Goal: Task Accomplishment & Management: Use online tool/utility

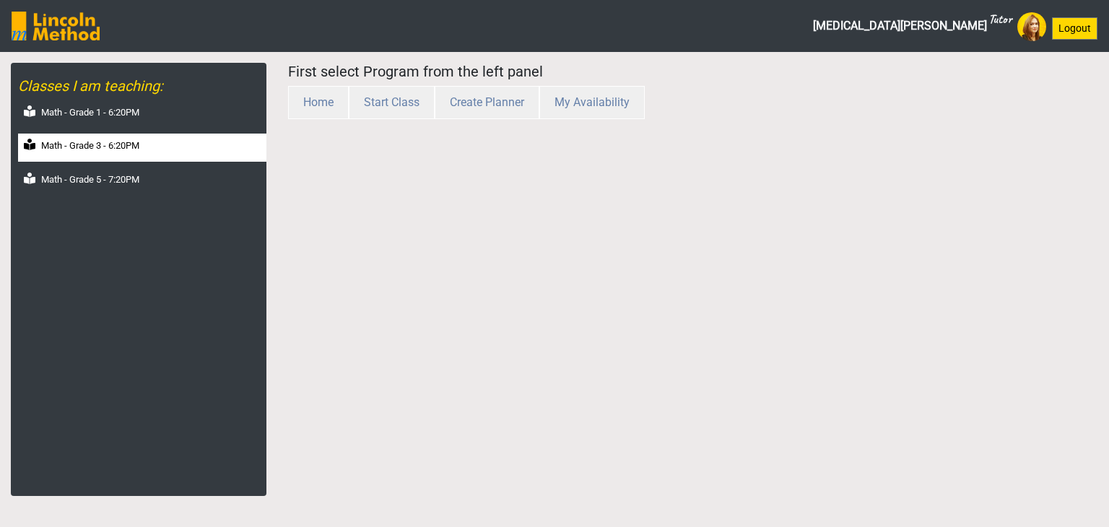
click at [115, 147] on label "Math - Grade 3 - 6:20PM" at bounding box center [90, 146] width 98 height 14
select select "month"
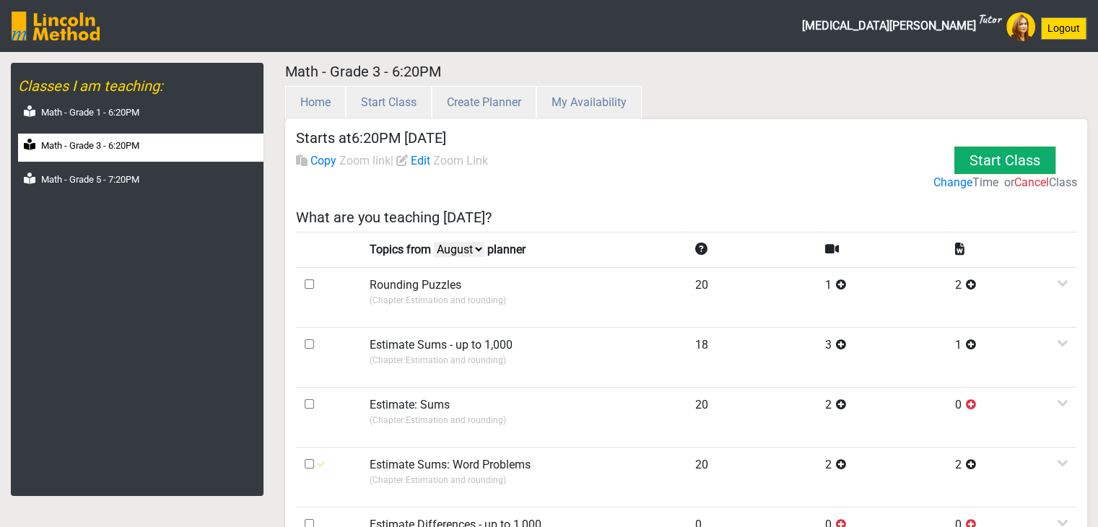
click at [458, 249] on select "August July June May" at bounding box center [459, 249] width 51 height 15
click at [436, 242] on select "August July June May" at bounding box center [459, 249] width 51 height 15
click at [453, 252] on select "August July June May" at bounding box center [459, 249] width 51 height 15
click at [436, 242] on select "August July June May" at bounding box center [459, 249] width 51 height 15
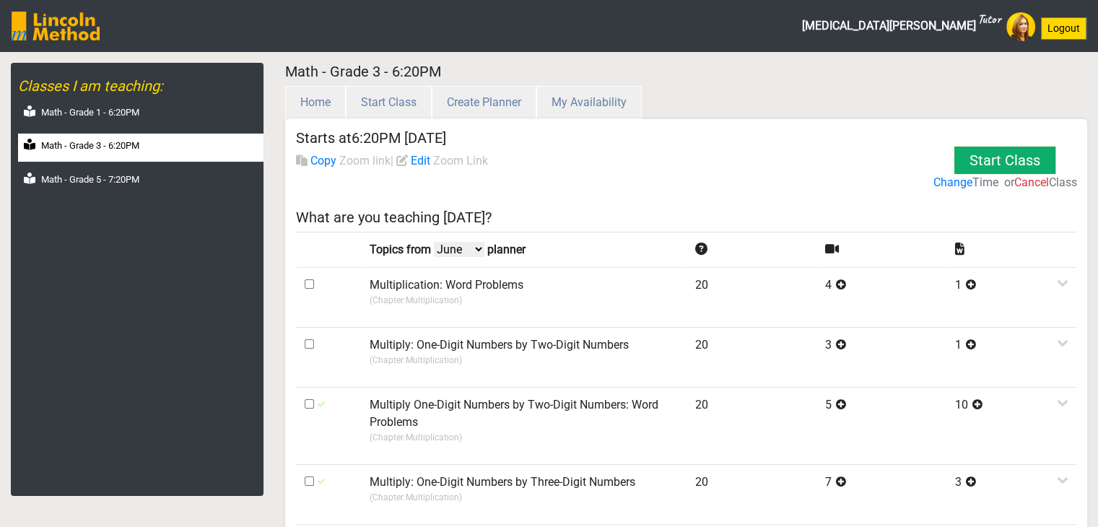
click at [473, 247] on select "August July June May" at bounding box center [459, 249] width 51 height 15
select select "May"
click at [436, 242] on select "August July June May" at bounding box center [459, 249] width 51 height 15
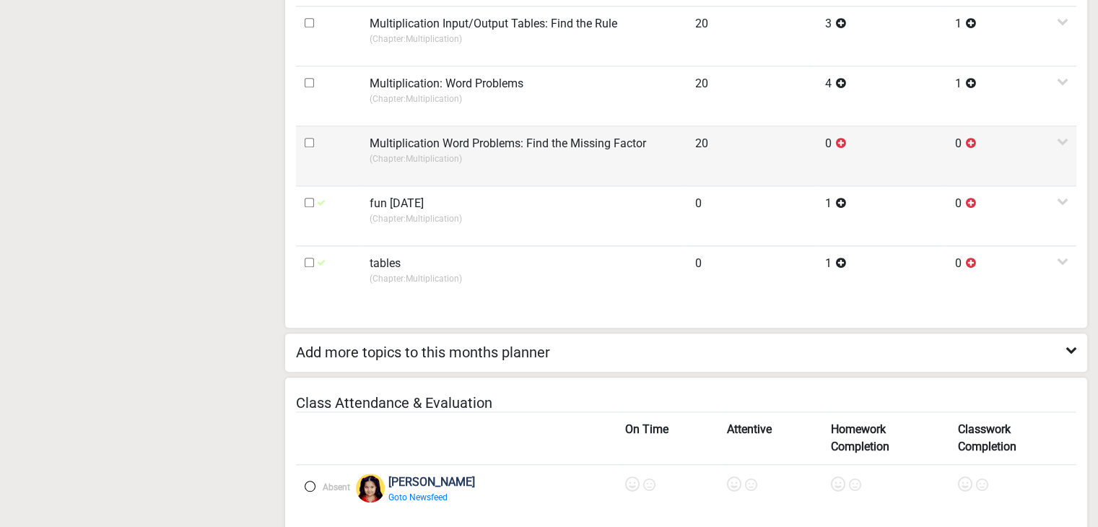
scroll to position [1155, 0]
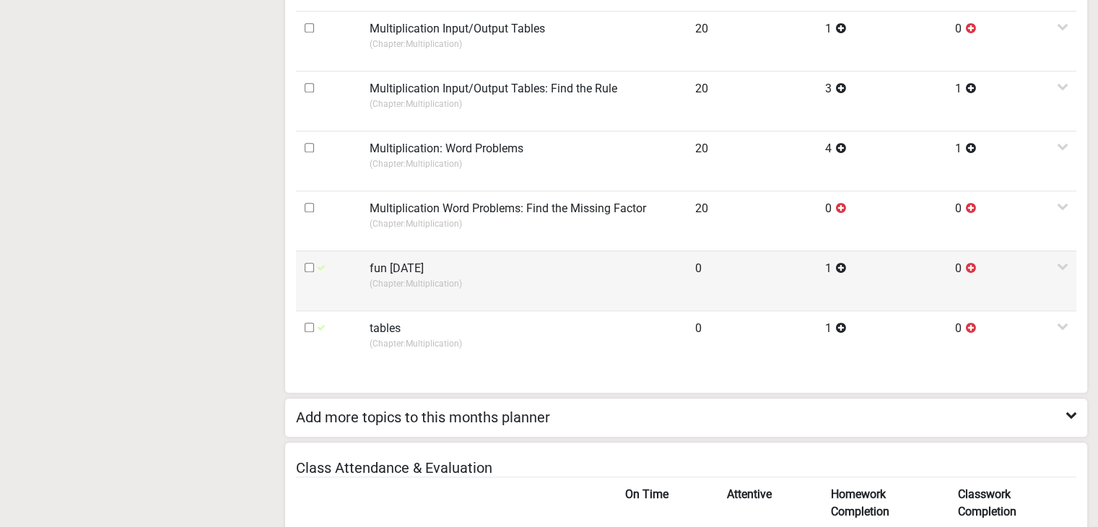
click at [310, 263] on input "checkbox" at bounding box center [309, 267] width 9 height 9
checkbox input "true"
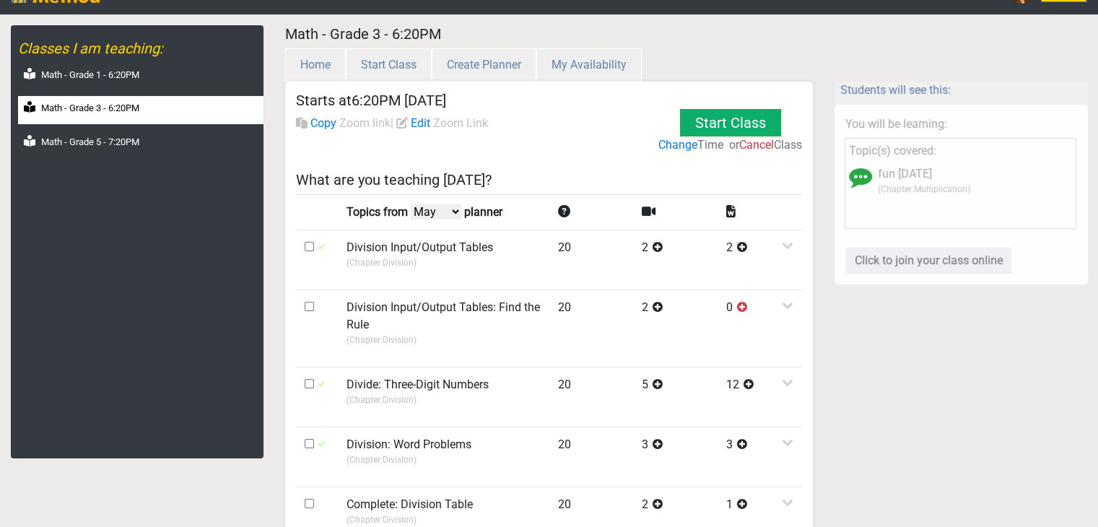
scroll to position [0, 0]
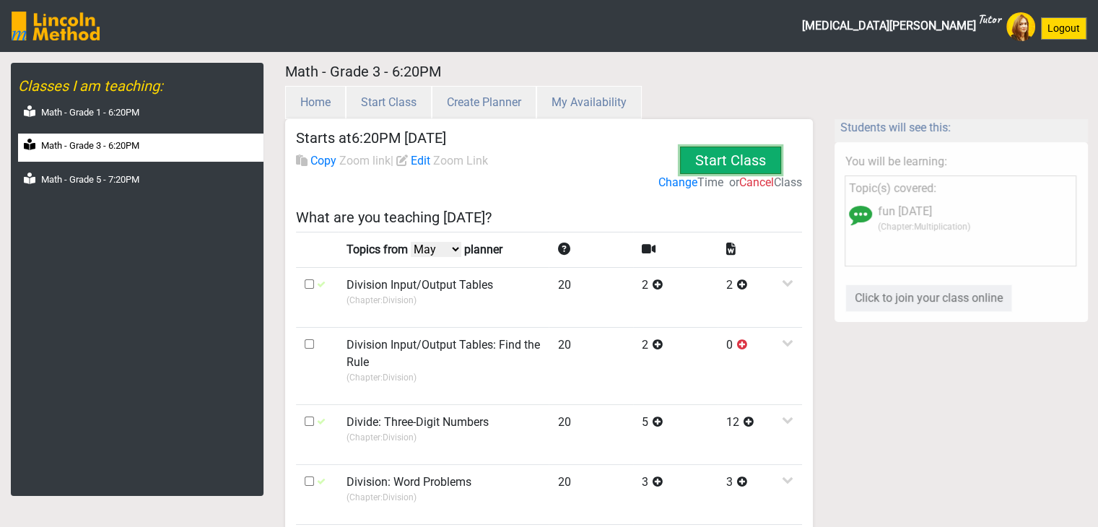
click at [694, 160] on button "Start Class" at bounding box center [730, 160] width 101 height 27
